Goal: Task Accomplishment & Management: Manage account settings

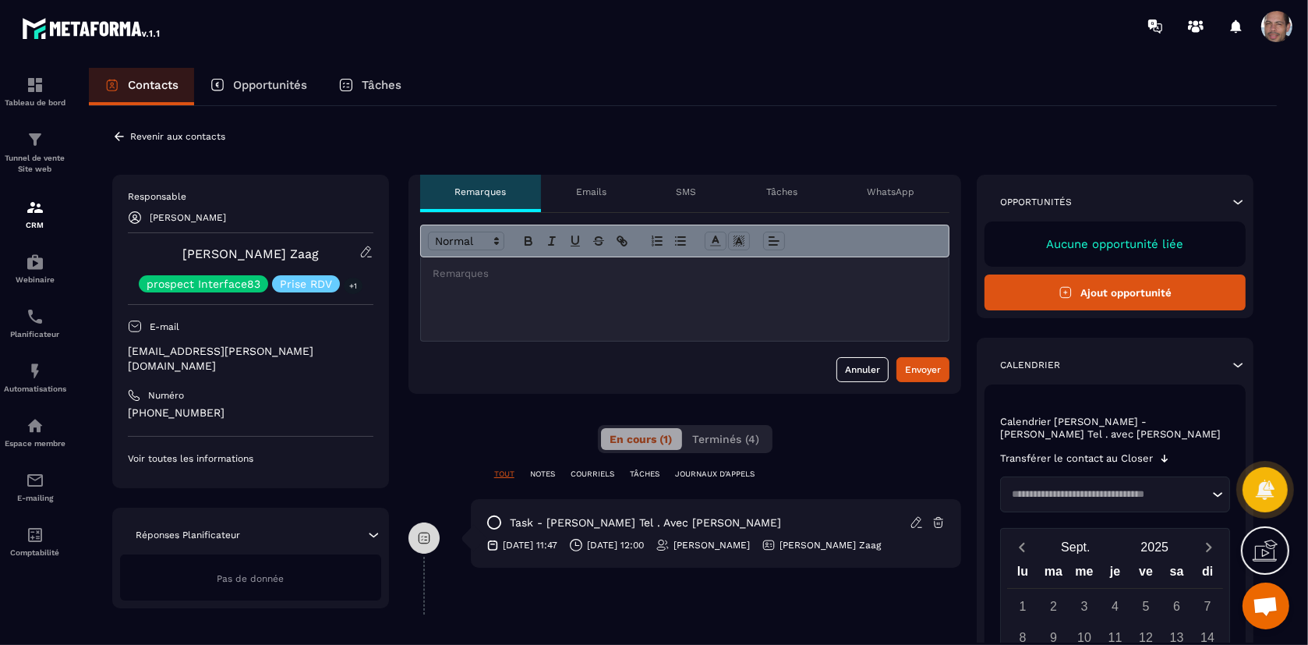
click at [243, 252] on link "[PERSON_NAME] Zaag" at bounding box center [250, 253] width 136 height 15
click at [122, 136] on icon at bounding box center [119, 136] width 9 height 9
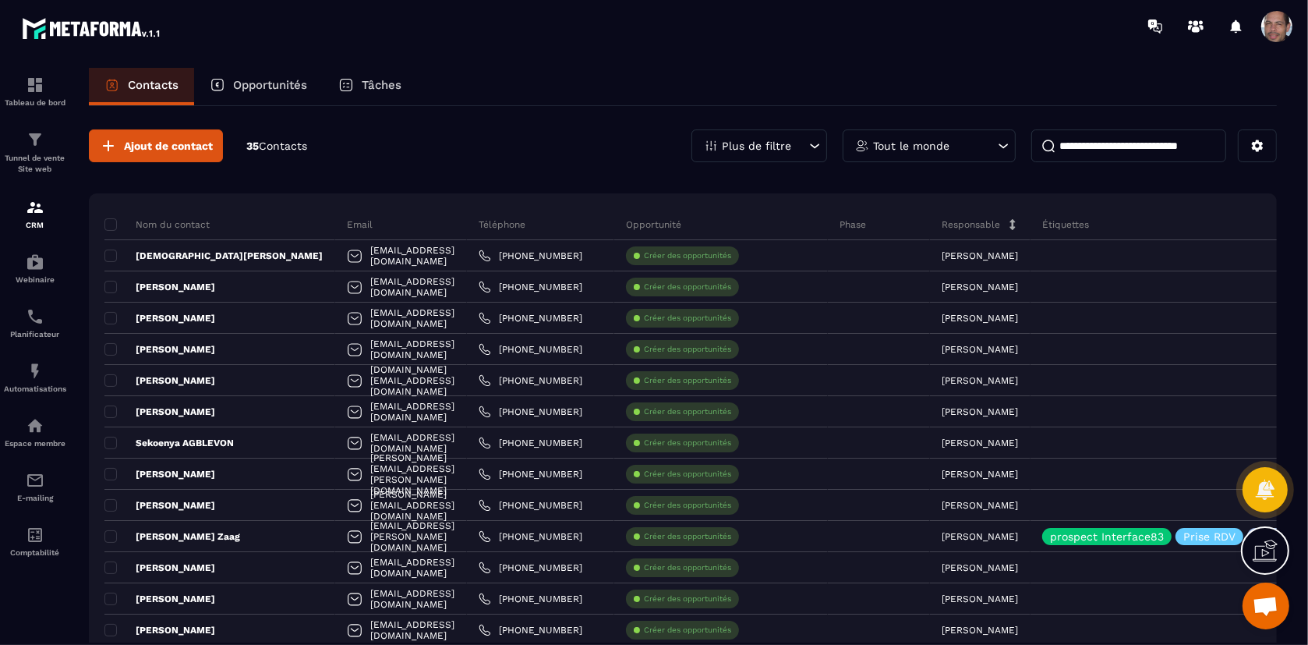
click at [1174, 147] on input at bounding box center [1128, 145] width 195 height 33
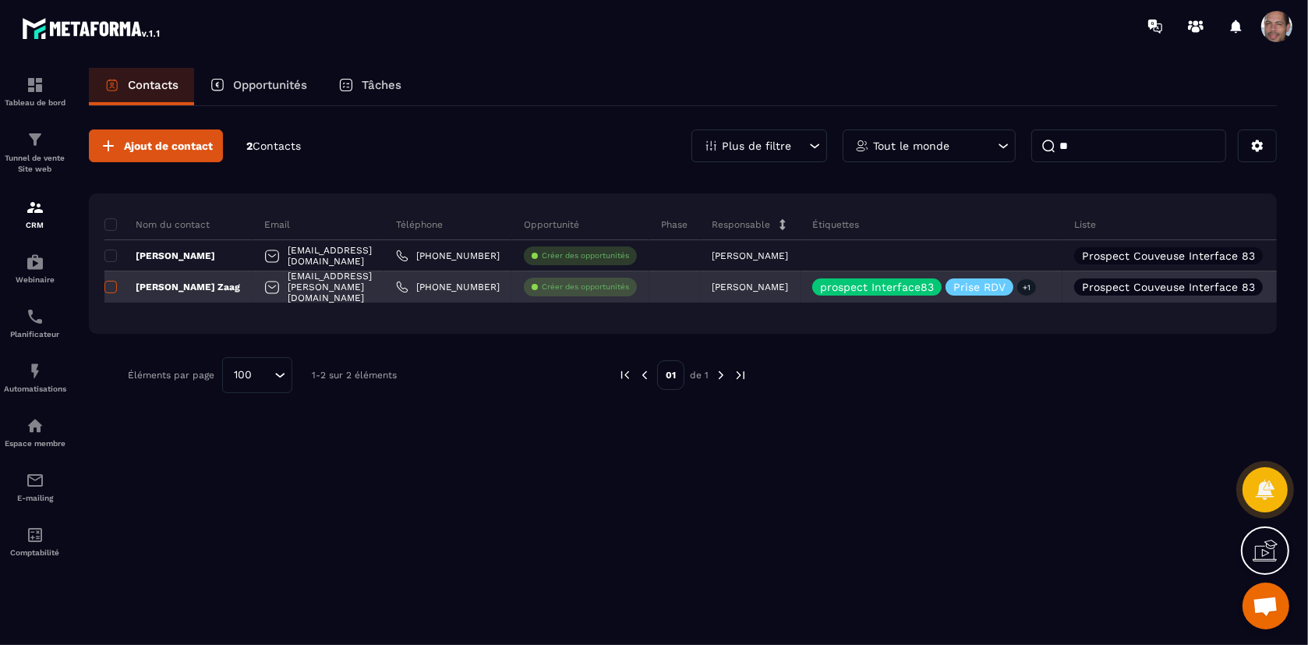
type input "**"
click at [112, 285] on span at bounding box center [110, 287] width 12 height 12
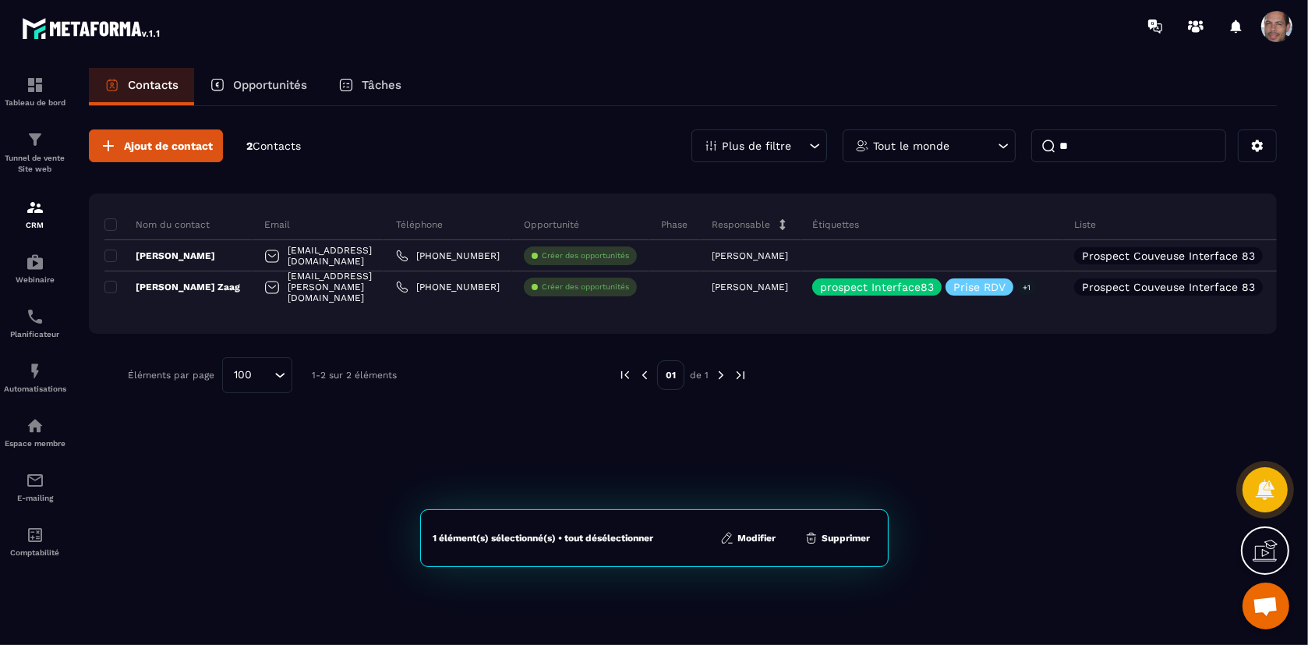
click at [763, 543] on button "Modifier" at bounding box center [748, 538] width 65 height 16
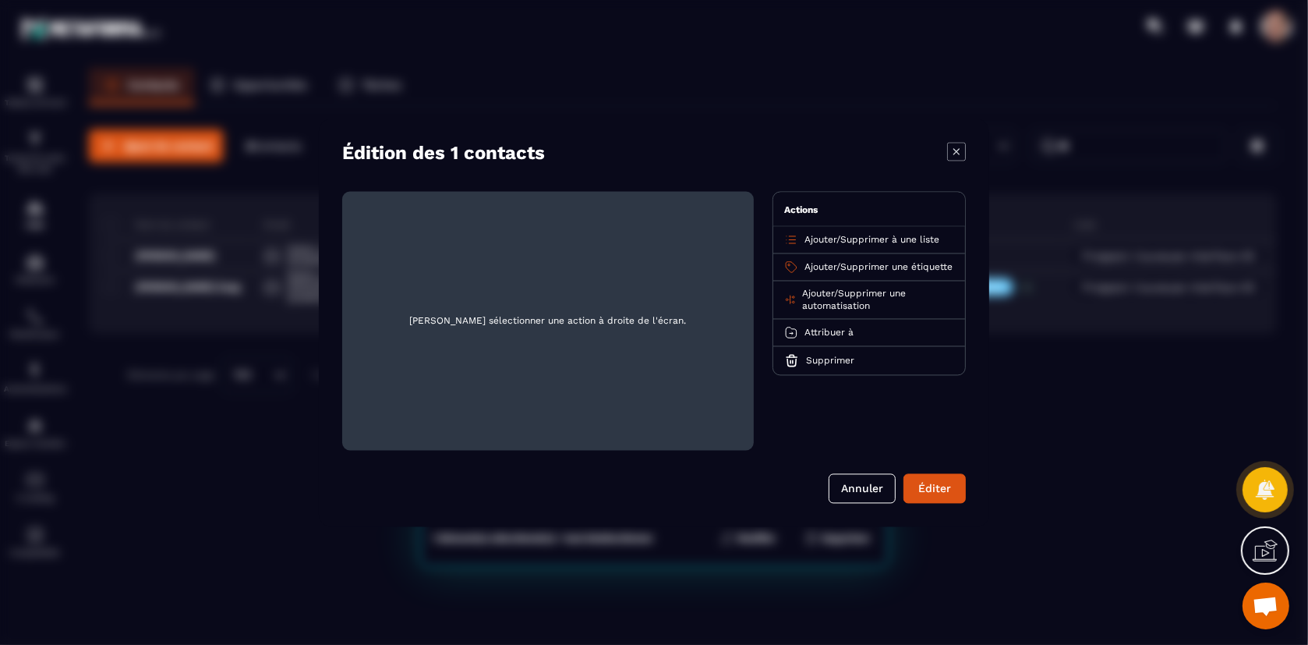
click at [896, 268] on span "Supprimer une étiquette" at bounding box center [896, 266] width 112 height 11
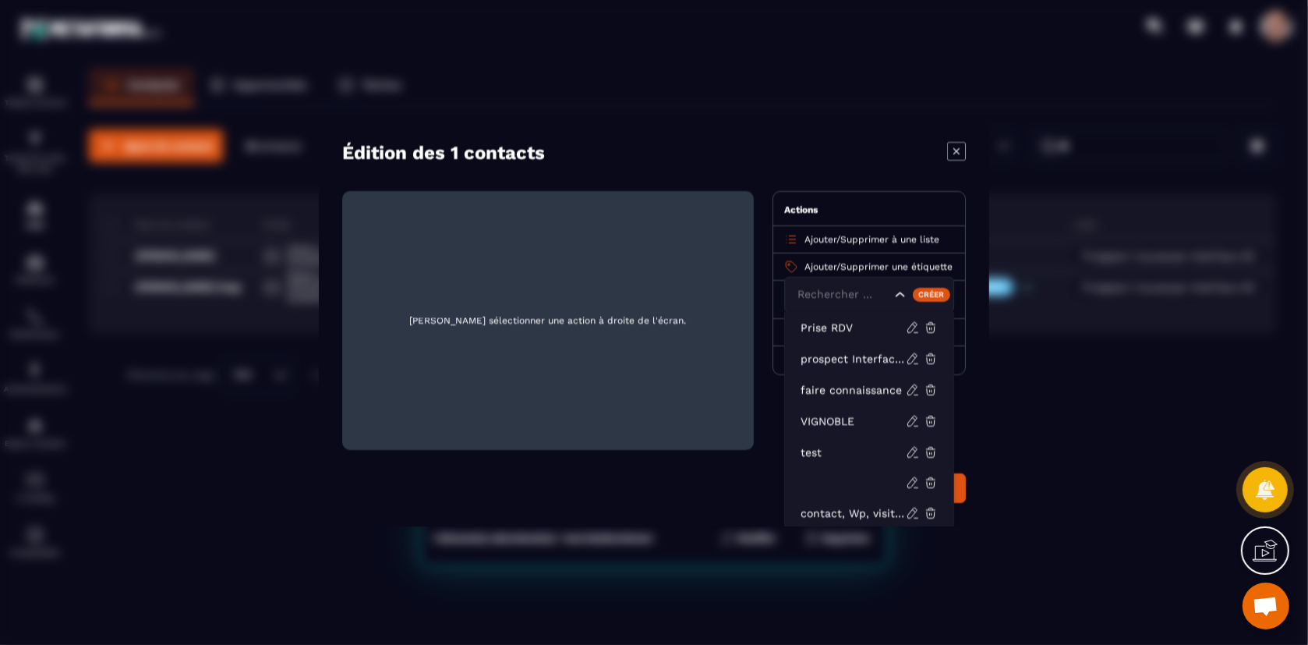
click at [859, 271] on span "Supprimer une étiquette" at bounding box center [896, 266] width 112 height 11
click at [675, 310] on span "[PERSON_NAME] sélectionner une action à droite de l'écran." at bounding box center [548, 320] width 387 height 234
click at [957, 144] on icon "Modal window" at bounding box center [956, 151] width 19 height 19
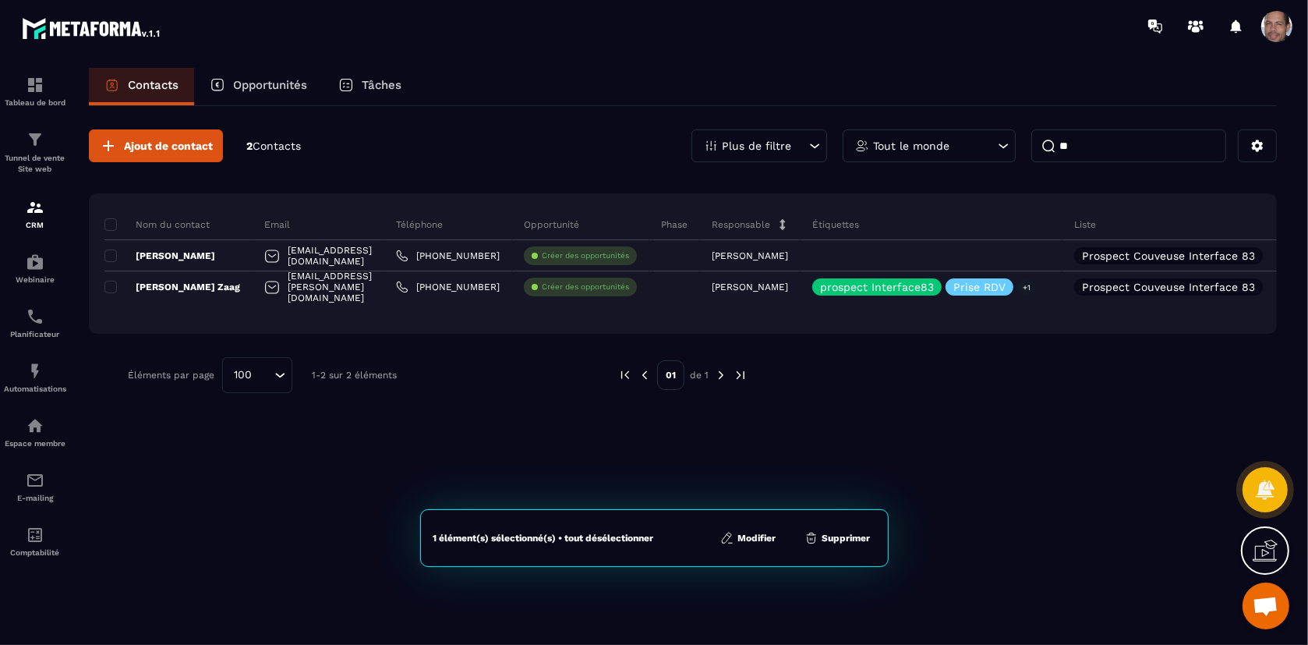
click at [842, 225] on p "Étiquettes" at bounding box center [835, 224] width 47 height 12
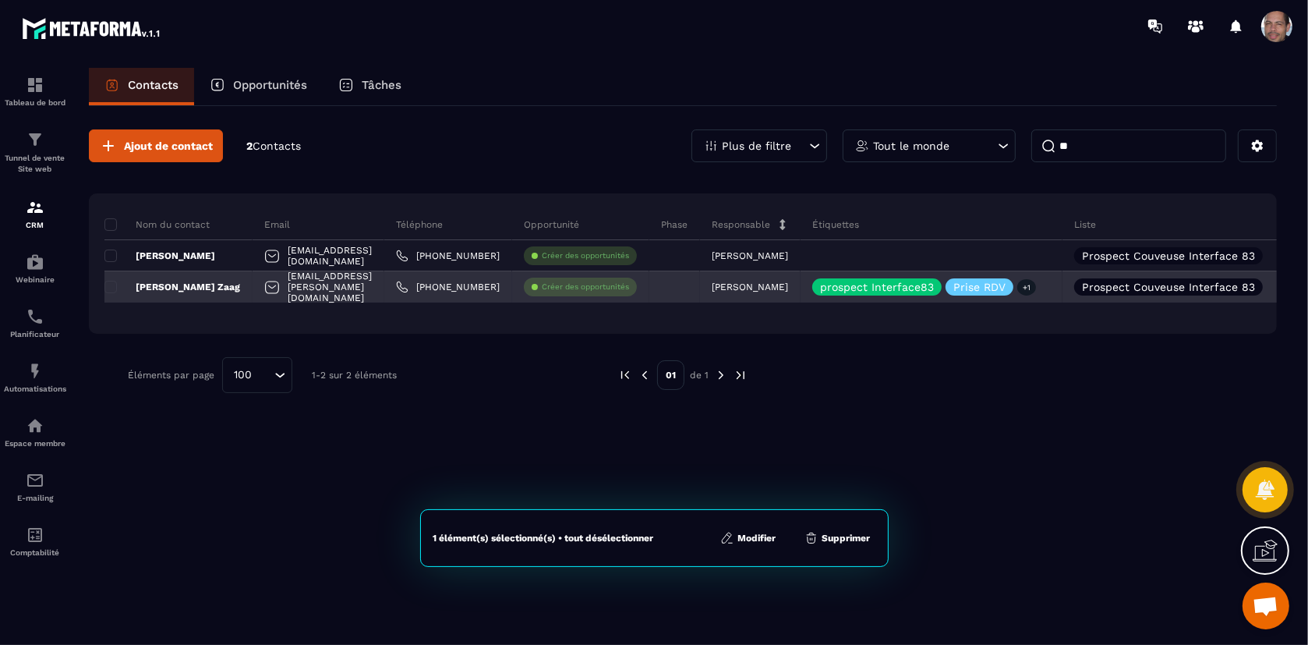
click at [197, 287] on div "[PERSON_NAME] Zaag" at bounding box center [178, 286] width 148 height 31
